Goal: Navigation & Orientation: Find specific page/section

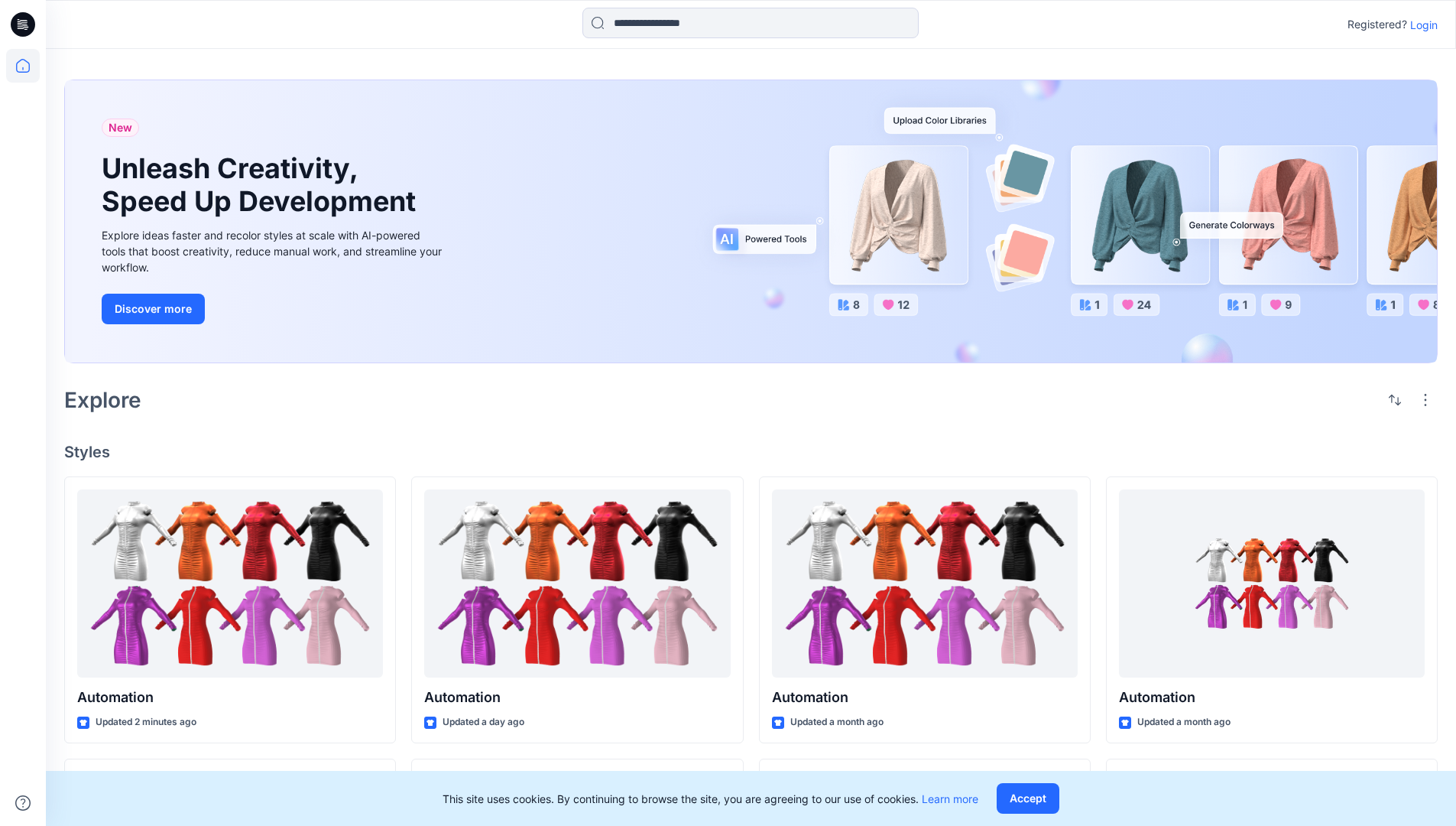
click at [1420, 25] on p "Login" at bounding box center [1423, 25] width 27 height 16
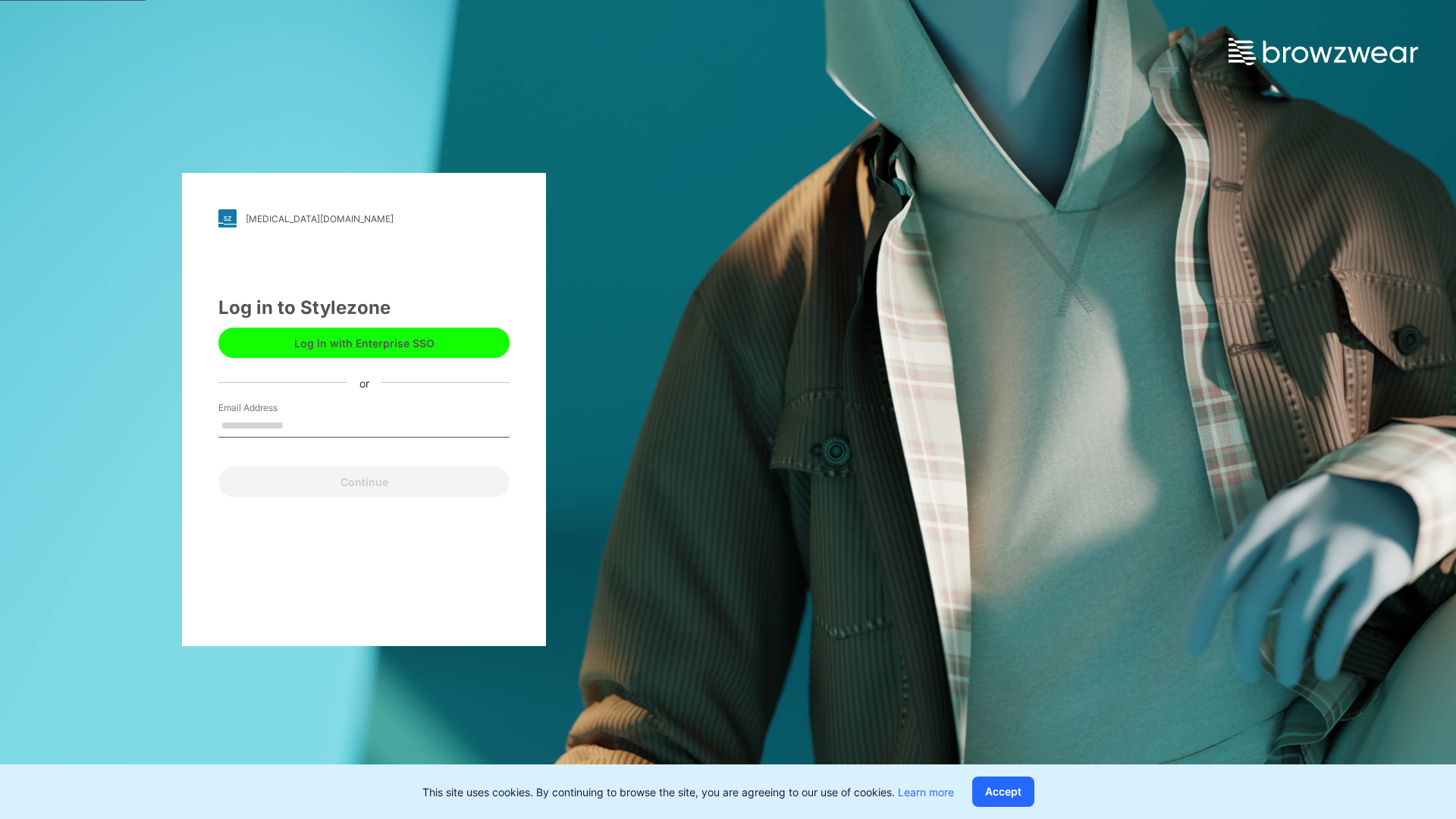
click at [299, 424] on input "Email Address" at bounding box center [364, 426] width 291 height 23
type input "**********"
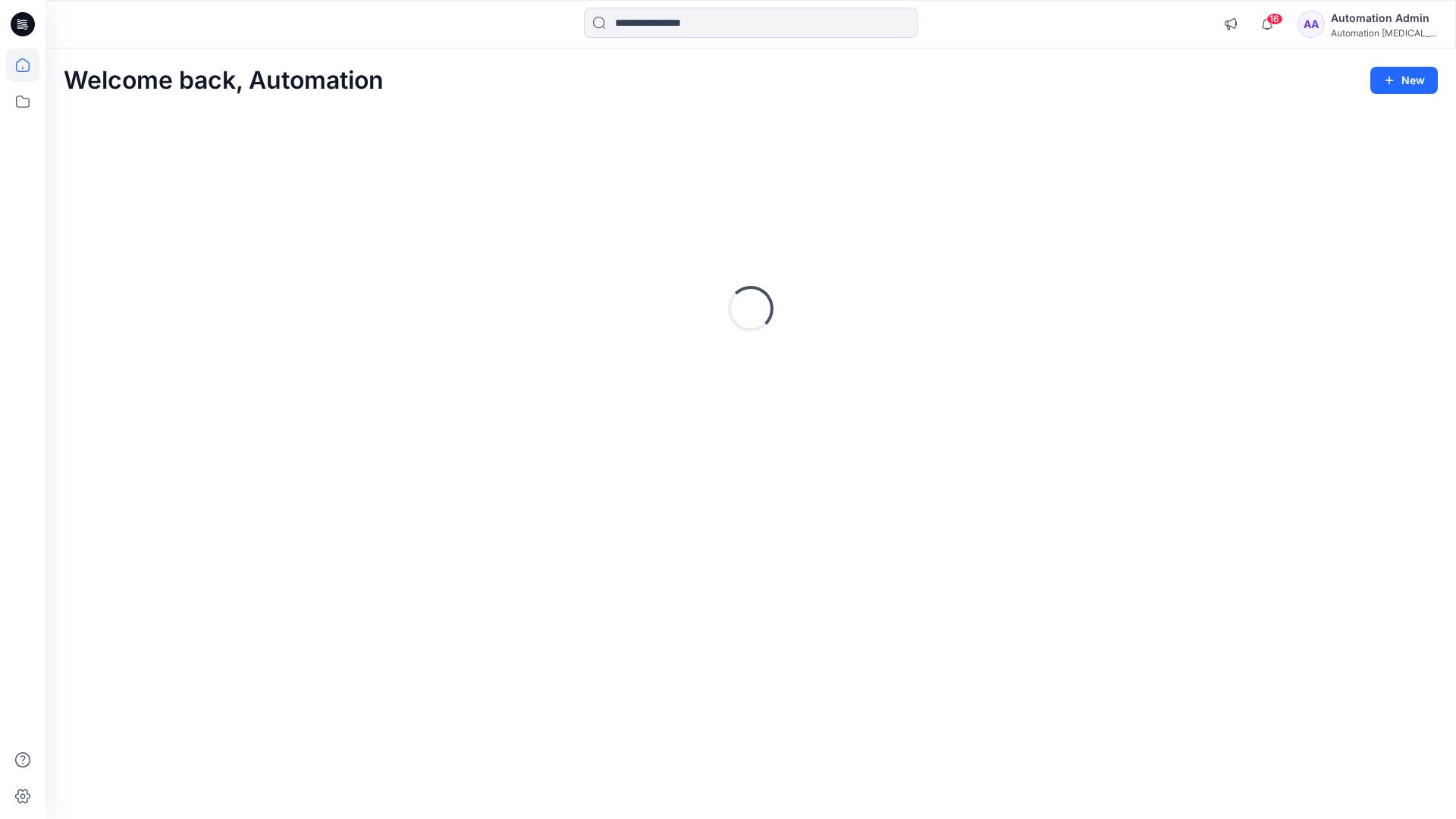
click at [29, 65] on icon at bounding box center [23, 66] width 14 height 14
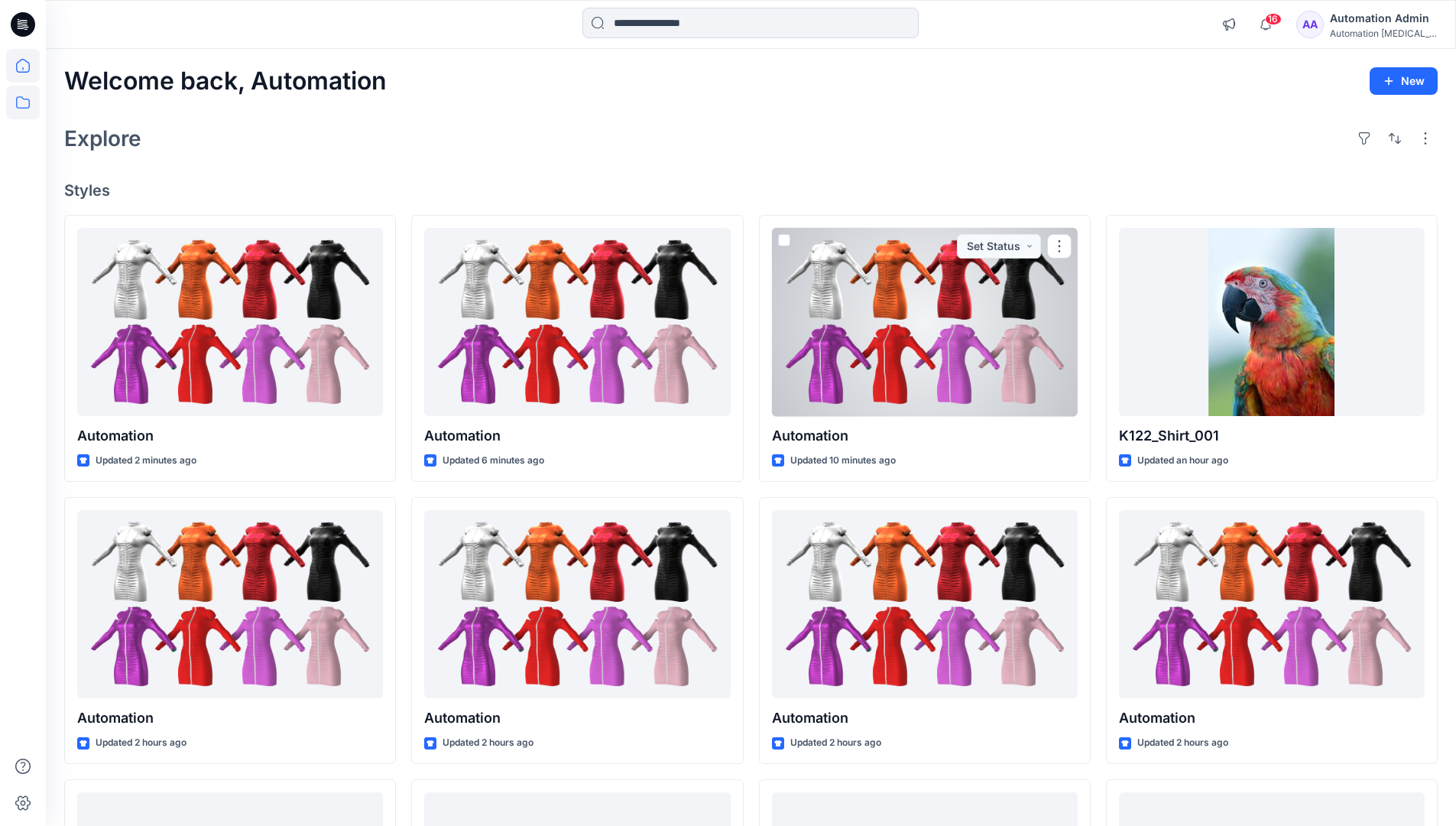
click at [19, 104] on icon at bounding box center [23, 103] width 34 height 34
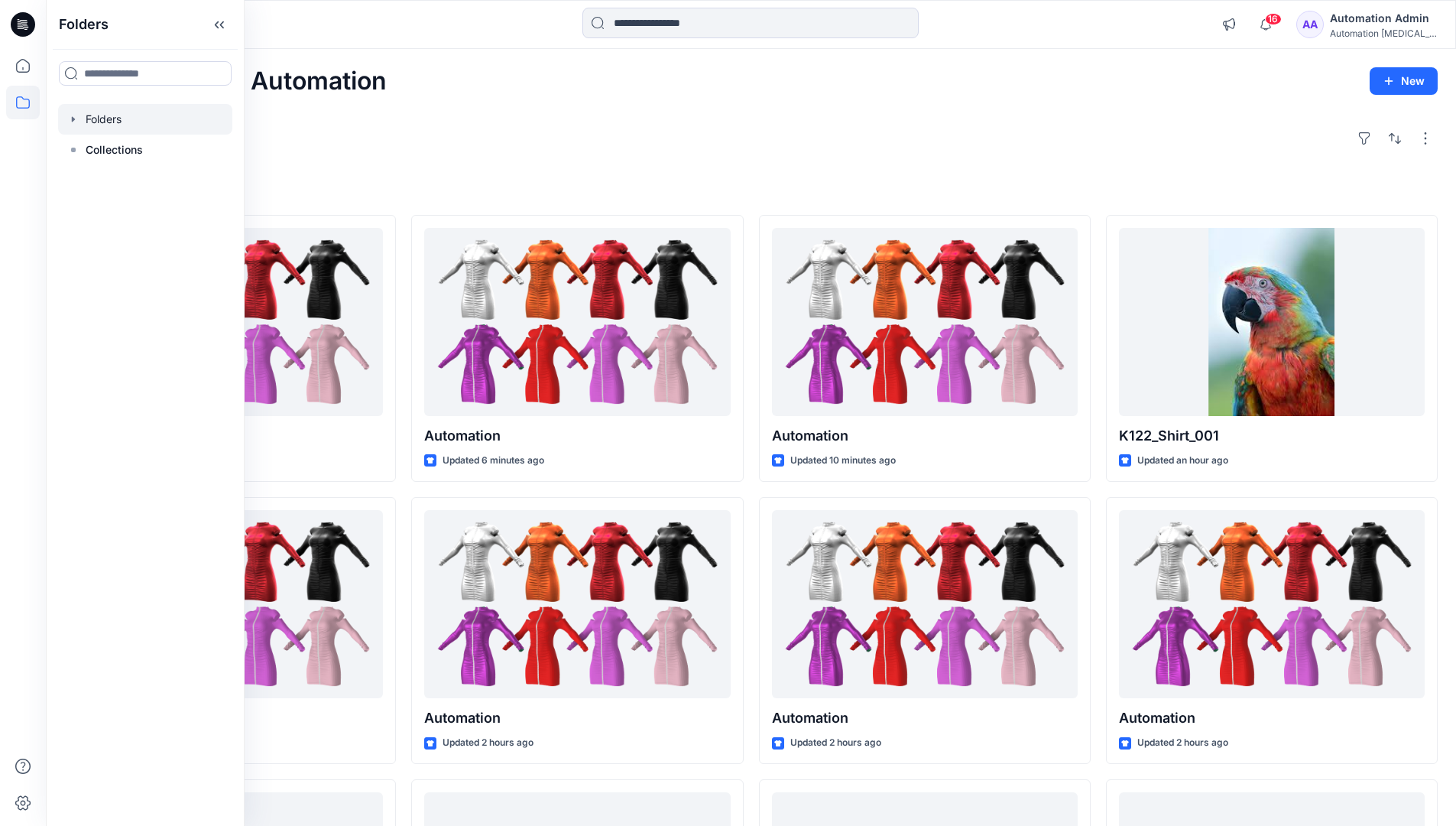
click at [101, 120] on div at bounding box center [145, 119] width 174 height 31
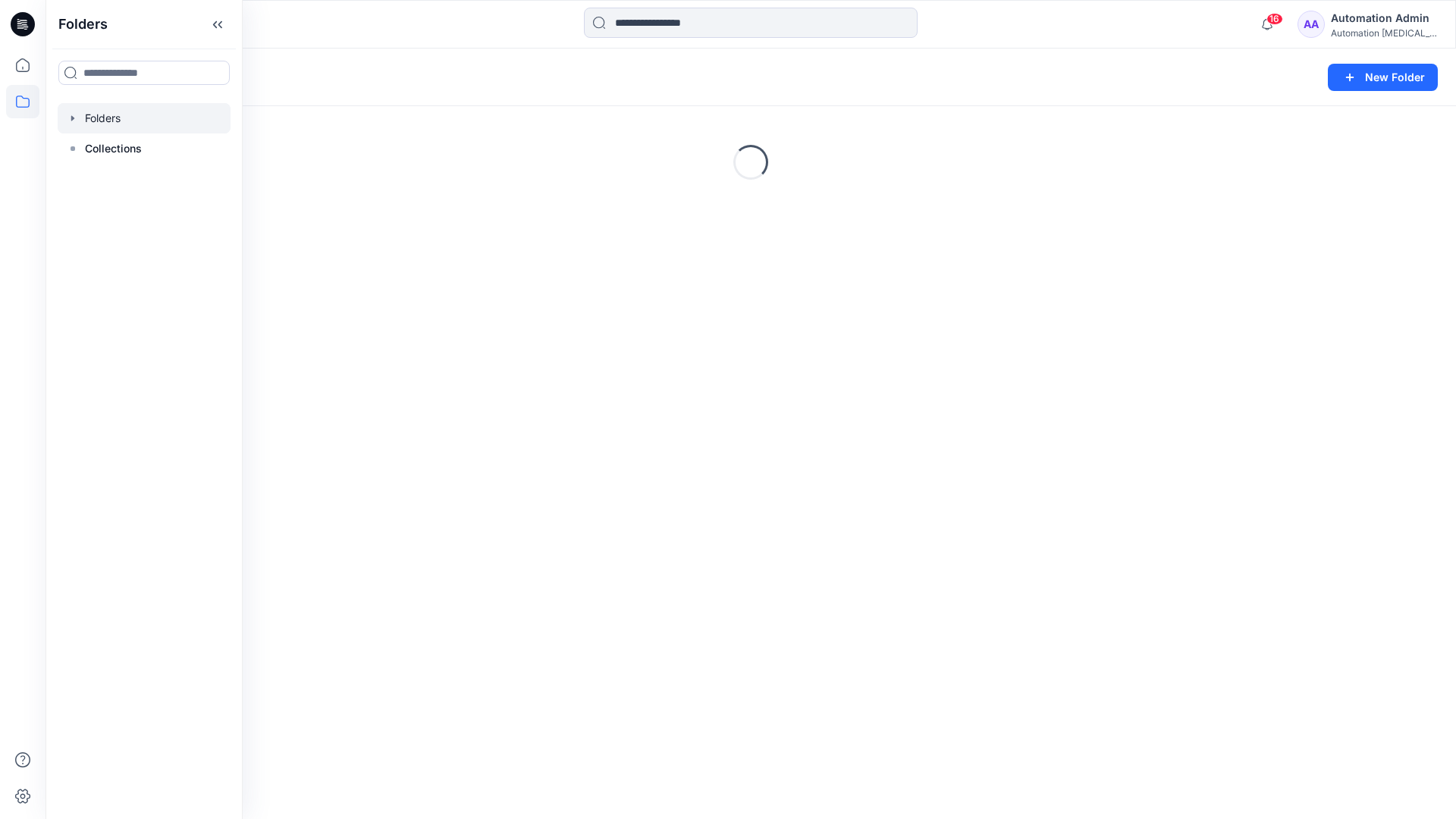
click at [640, 510] on div "Folders New Folder Loading..." at bounding box center [751, 433] width 1410 height 770
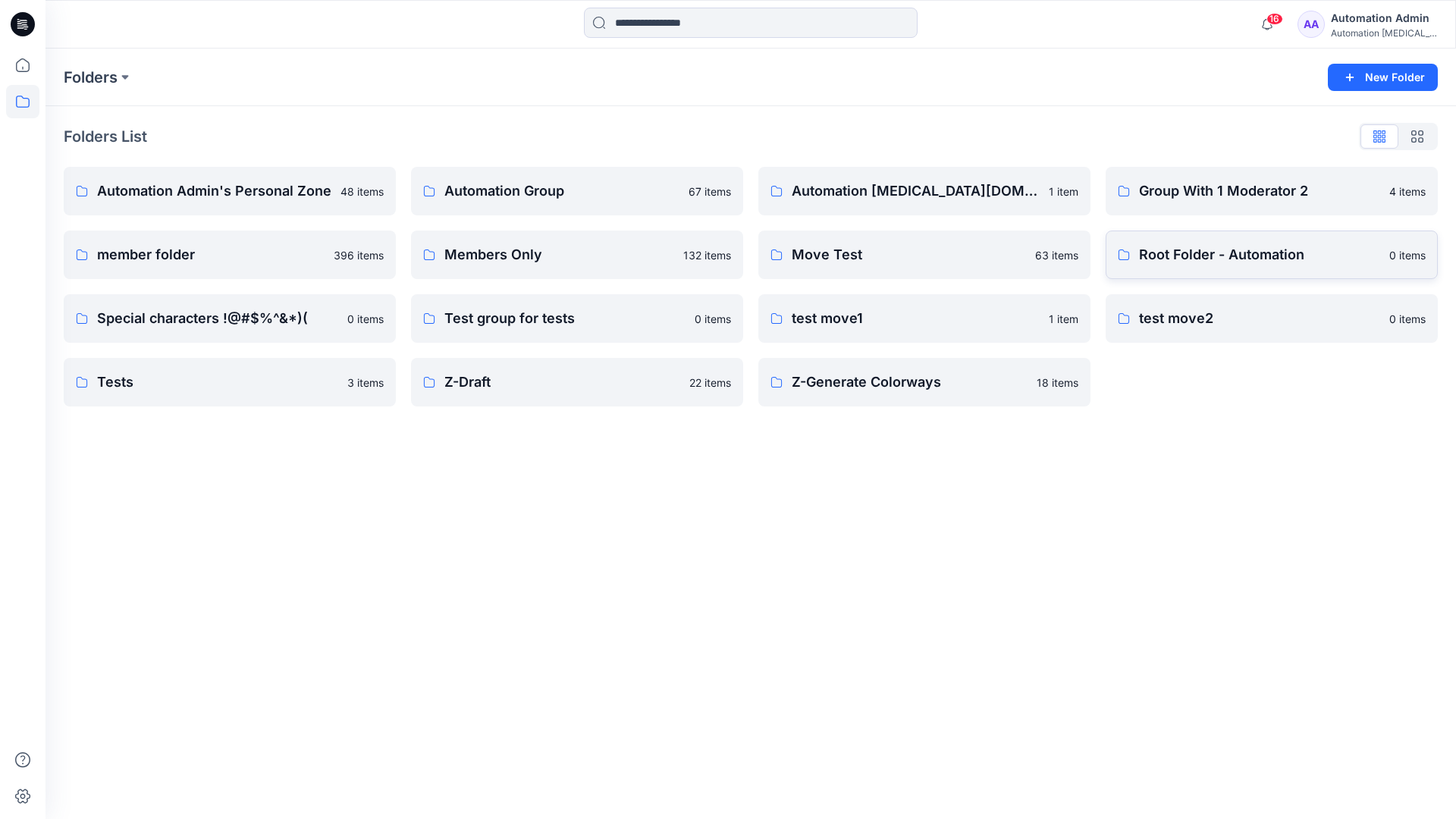
click at [1183, 256] on p "Root Folder - Automation" at bounding box center [1259, 254] width 241 height 21
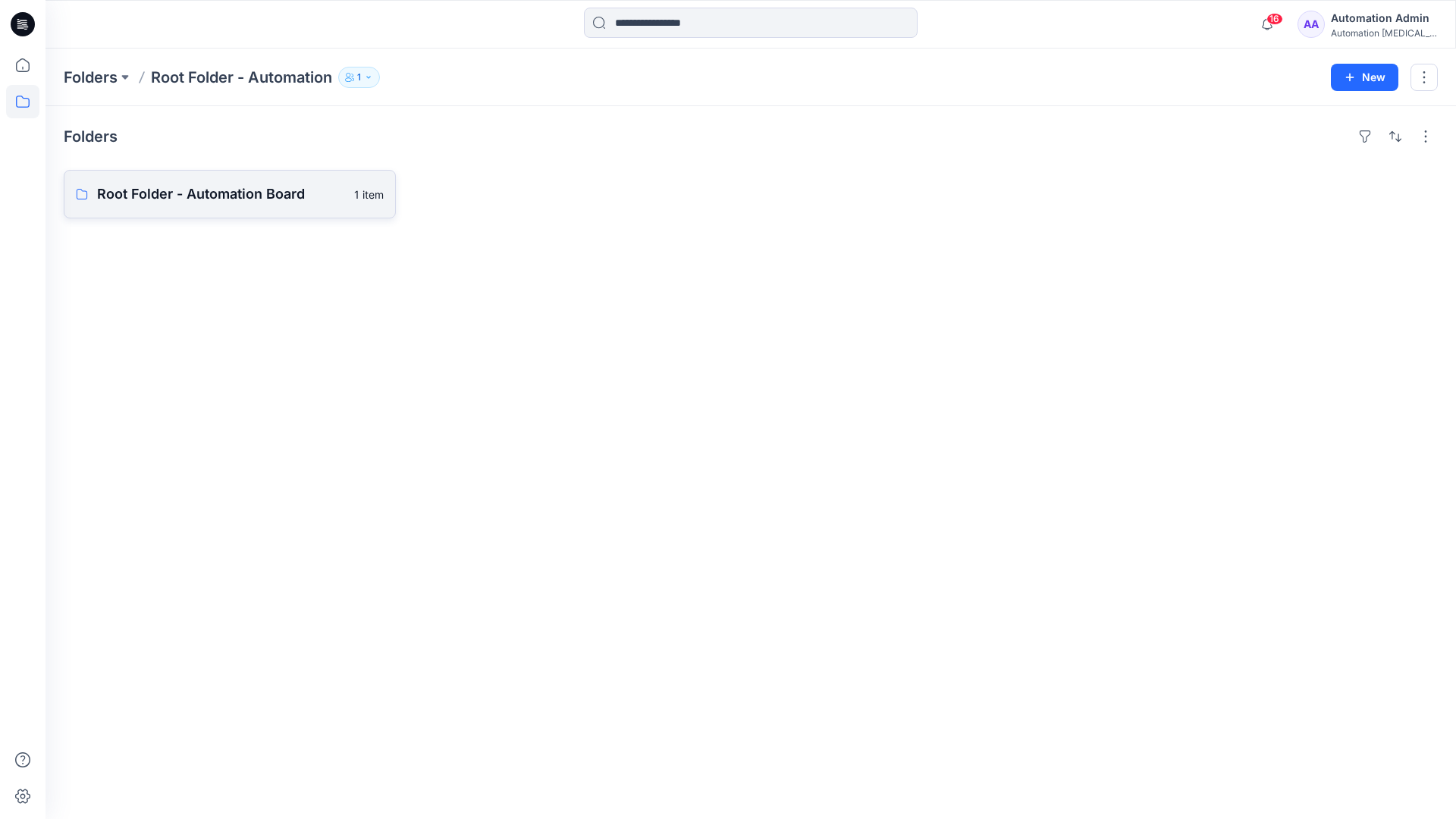
click at [277, 207] on link "Root Folder - Automation Board 1 item" at bounding box center [230, 194] width 332 height 48
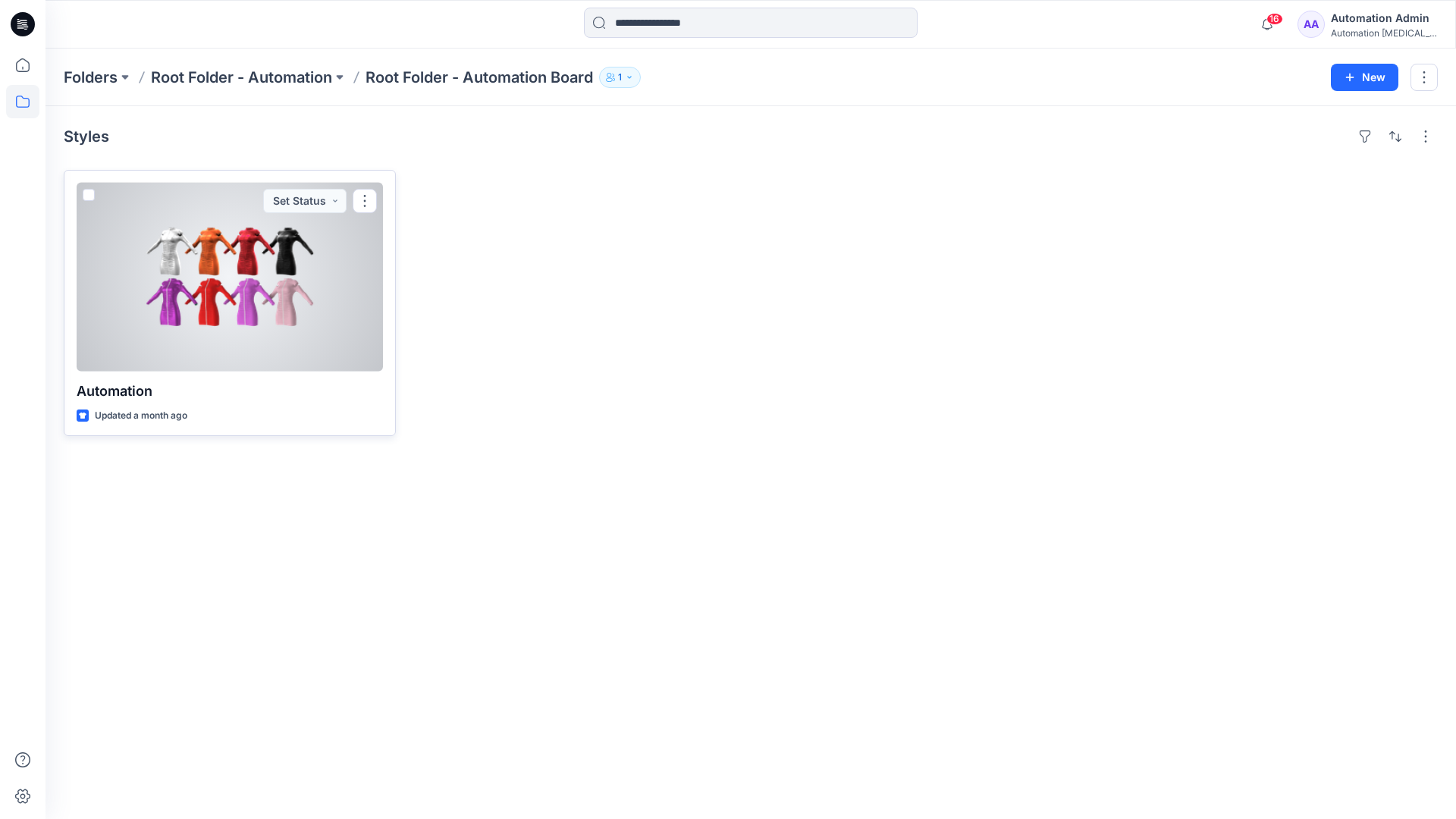
click at [89, 196] on span at bounding box center [89, 195] width 12 height 12
